Goal: Task Accomplishment & Management: Manage account settings

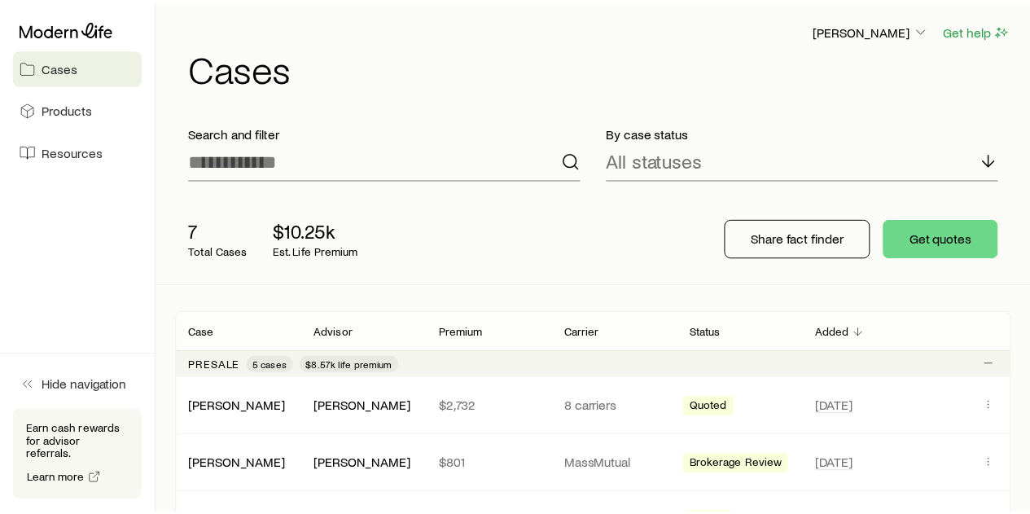
scroll to position [554, 0]
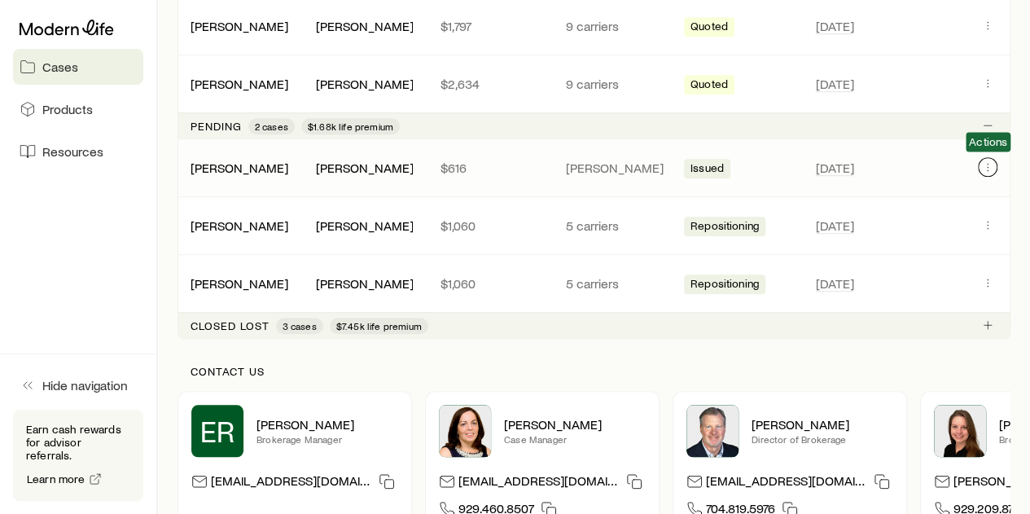
click at [995, 169] on button "Client cases" at bounding box center [988, 167] width 20 height 20
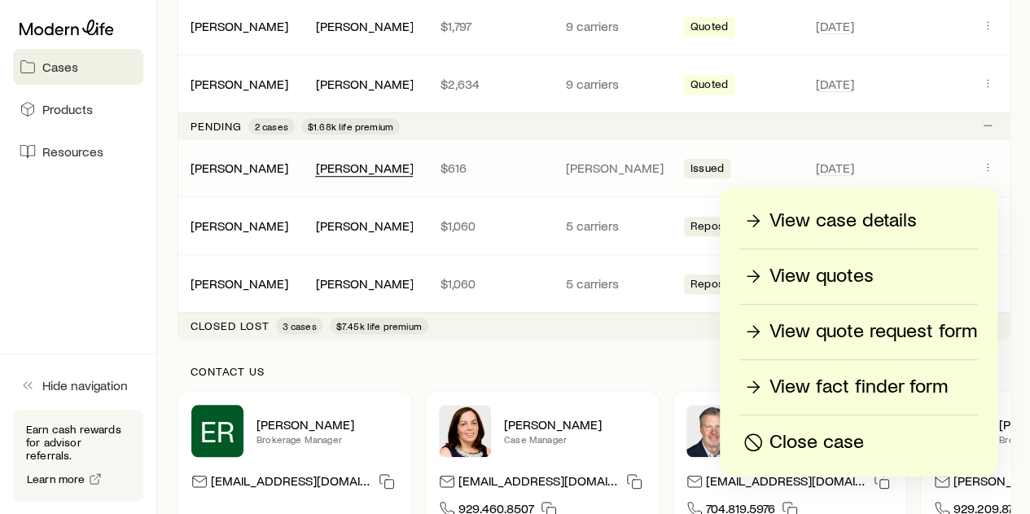
click at [367, 162] on div "[PERSON_NAME]" at bounding box center [364, 168] width 98 height 17
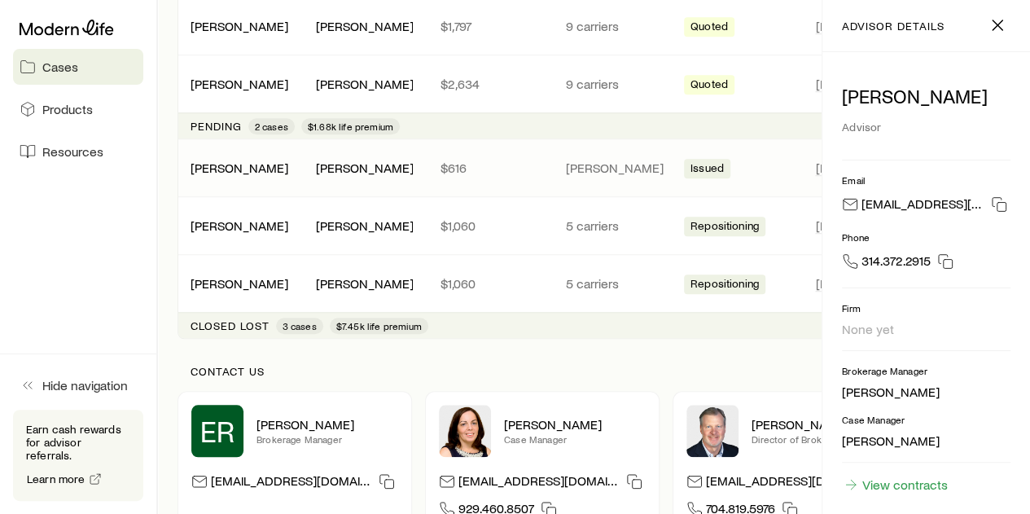
click at [280, 166] on div "[PERSON_NAME]" at bounding box center [240, 168] width 125 height 16
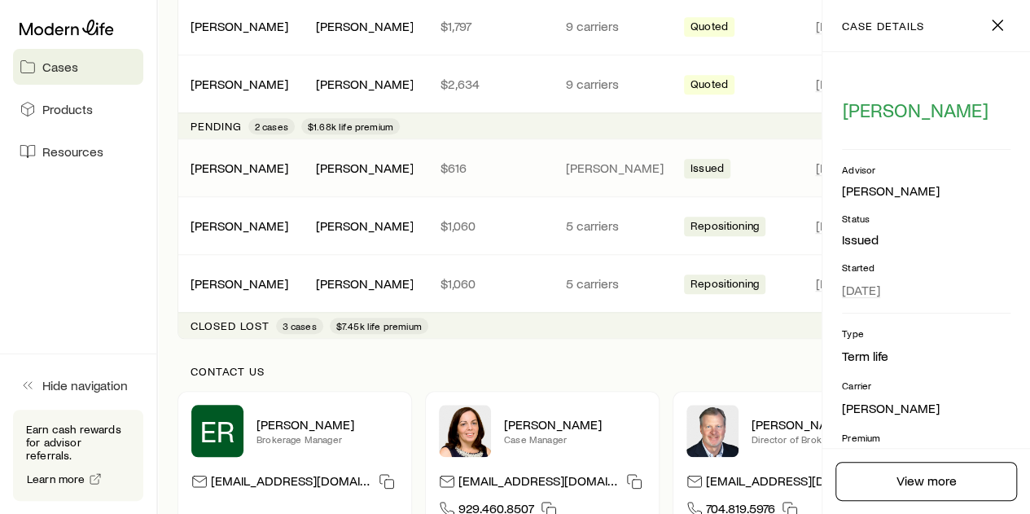
click at [749, 149] on div "[PERSON_NAME] [PERSON_NAME] $616 [PERSON_NAME] Issued [DATE]" at bounding box center [594, 167] width 833 height 57
drag, startPoint x: 994, startPoint y: 30, endPoint x: 956, endPoint y: 105, distance: 83.8
click at [993, 30] on icon "button" at bounding box center [998, 25] width 20 height 20
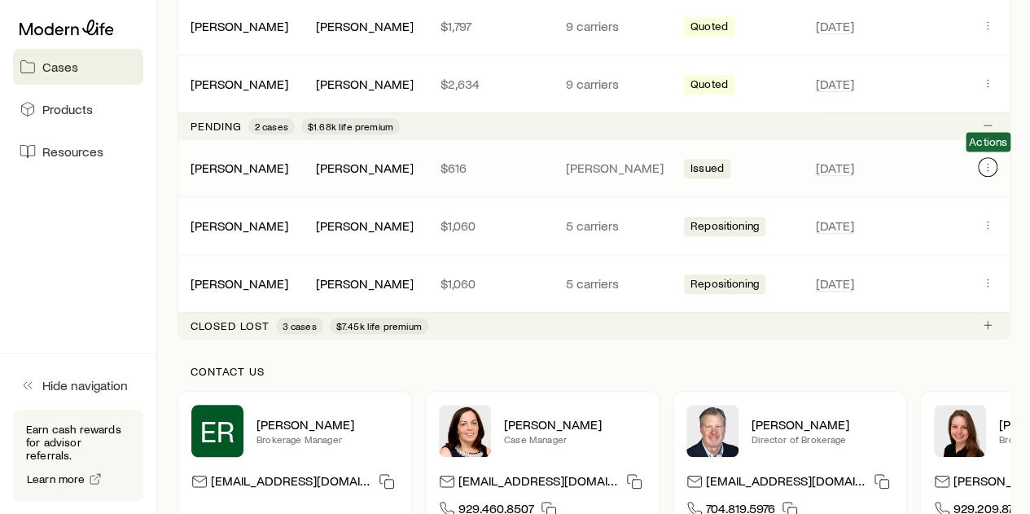
click at [982, 162] on icon "Client cases" at bounding box center [987, 166] width 13 height 13
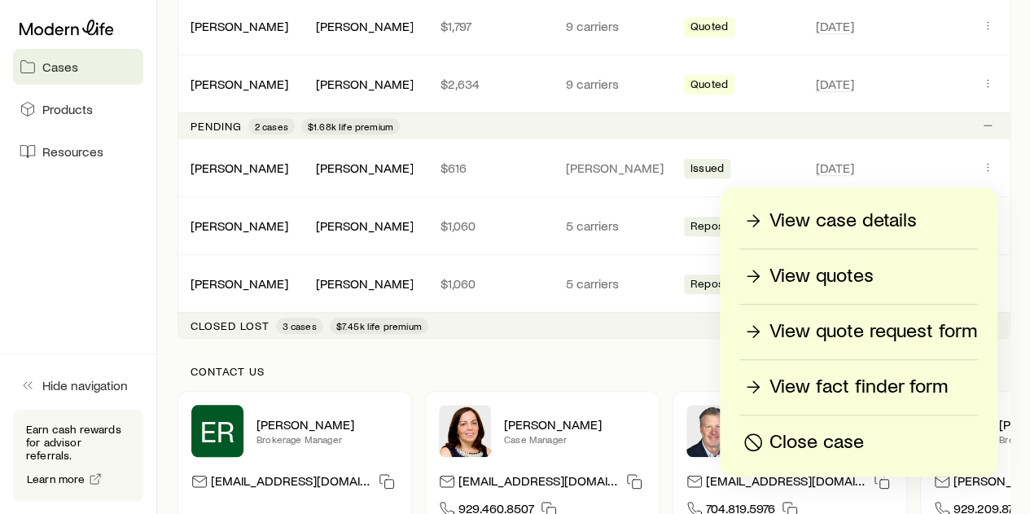
click at [924, 229] on div "View case details" at bounding box center [858, 221] width 237 height 26
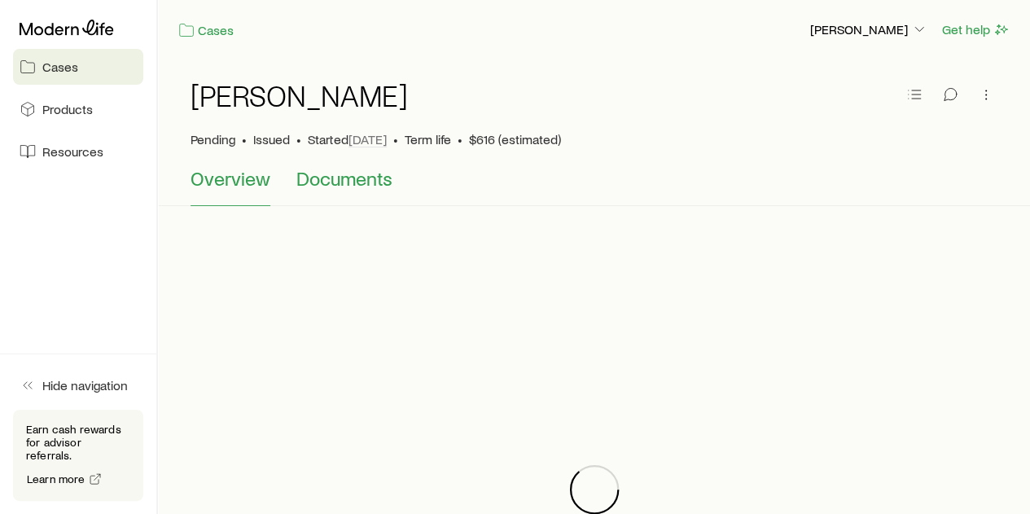
click at [323, 184] on span "Documents" at bounding box center [344, 178] width 96 height 23
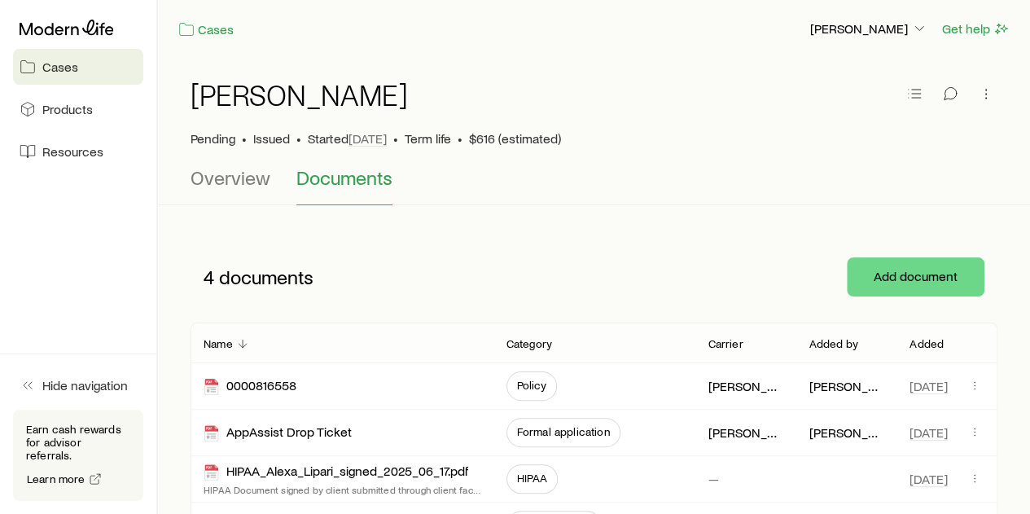
scroll to position [163, 0]
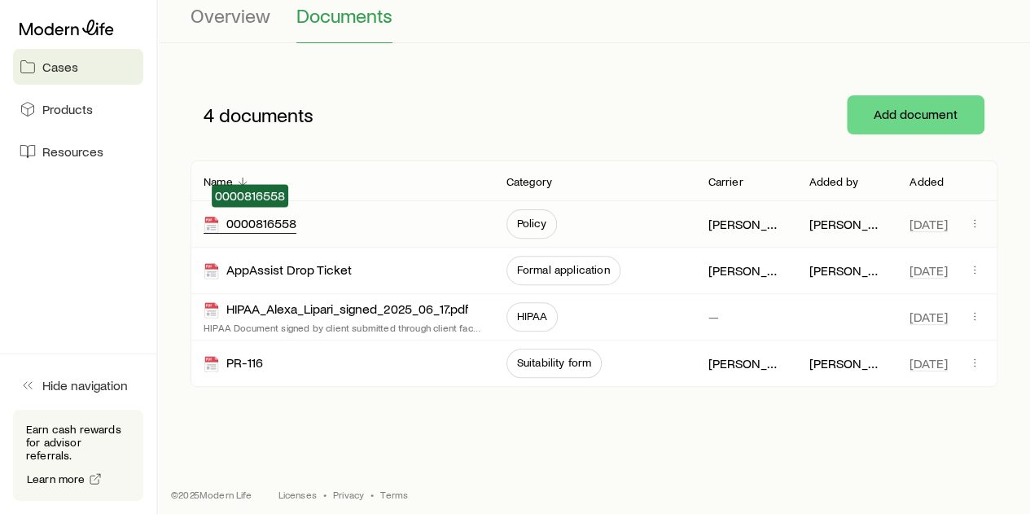
click at [284, 225] on div "0000816558" at bounding box center [250, 224] width 93 height 19
